Goal: Browse casually

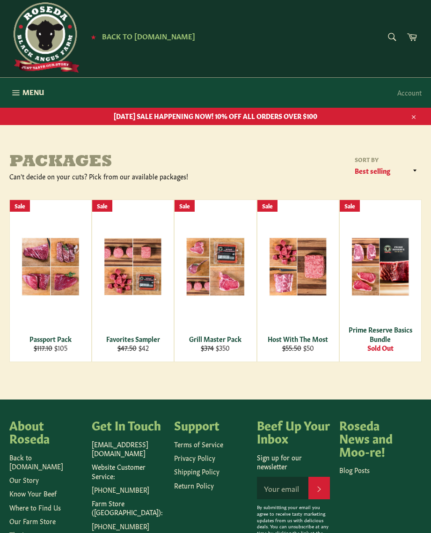
click at [225, 270] on span "View" at bounding box center [215, 282] width 60 height 24
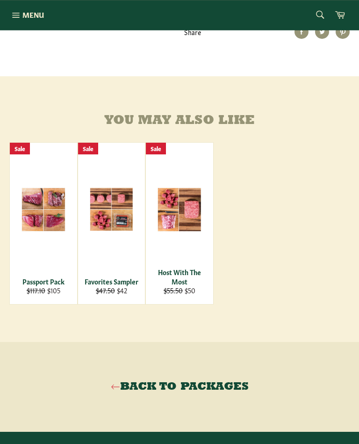
scroll to position [430, 0]
click at [115, 218] on span "View" at bounding box center [111, 225] width 60 height 24
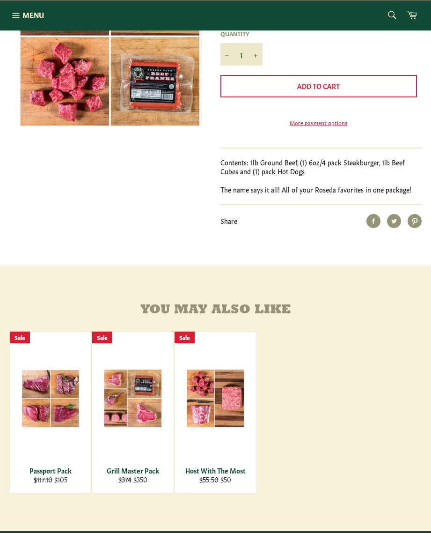
scroll to position [213, 0]
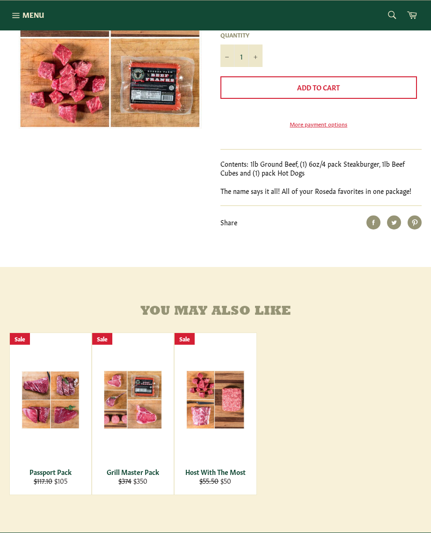
click at [60, 476] on div "Passport Pack" at bounding box center [51, 471] width 70 height 9
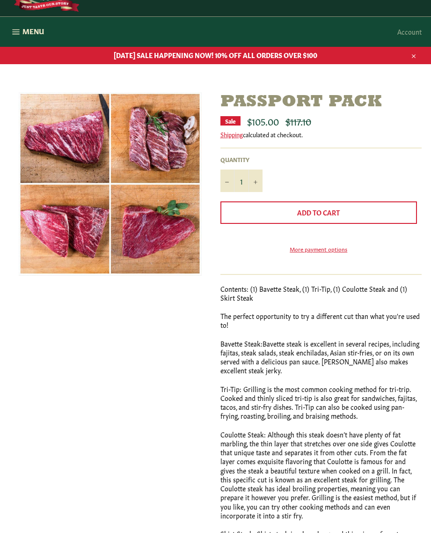
scroll to position [68, 0]
click at [415, 59] on button "Close" at bounding box center [412, 55] width 17 height 18
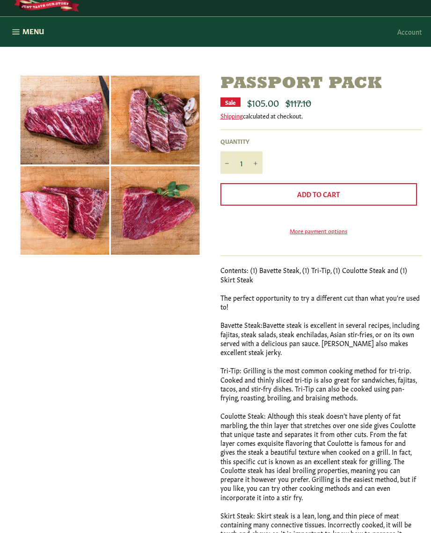
click at [26, 30] on span "Menu" at bounding box center [33, 31] width 22 height 10
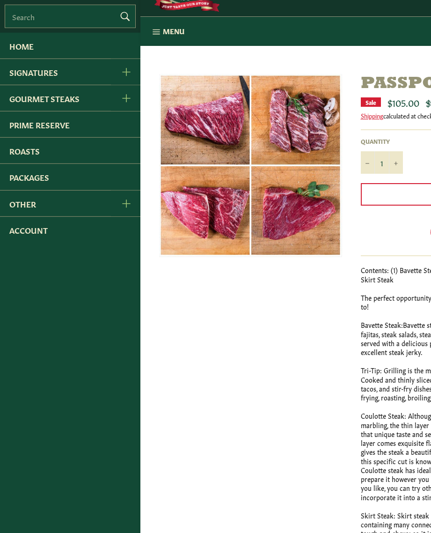
click at [28, 48] on link "Home" at bounding box center [70, 46] width 140 height 26
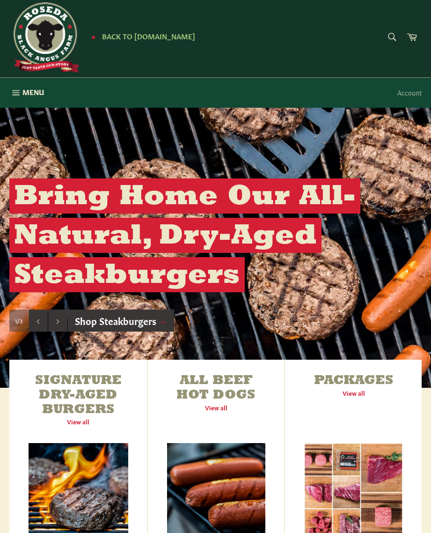
scroll to position [49, 0]
